Goal: Task Accomplishment & Management: Use online tool/utility

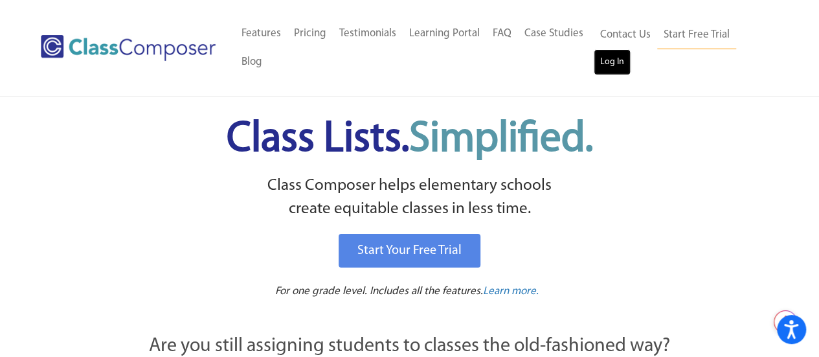
click at [613, 73] on link "Log In" at bounding box center [612, 62] width 37 height 26
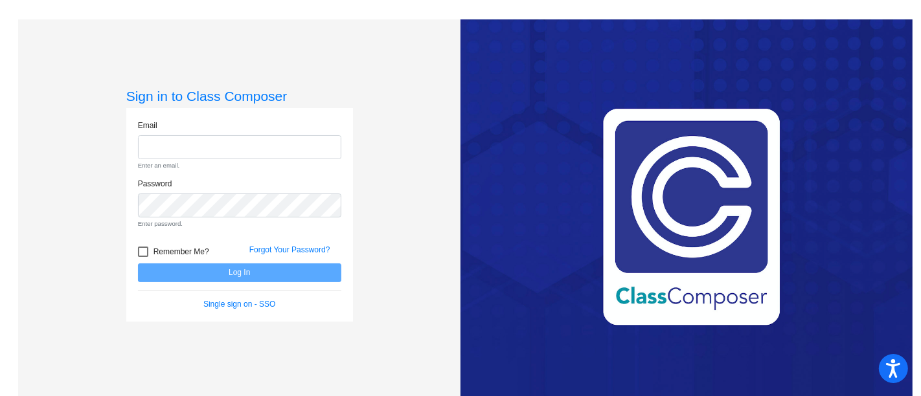
type input "sarah.easterly@cityschools.net"
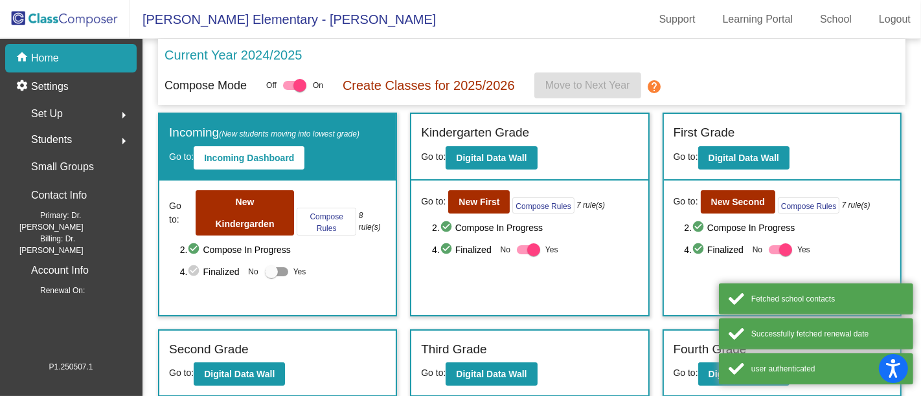
click at [264, 253] on span "2. check_circle Compose In Progress" at bounding box center [283, 250] width 207 height 16
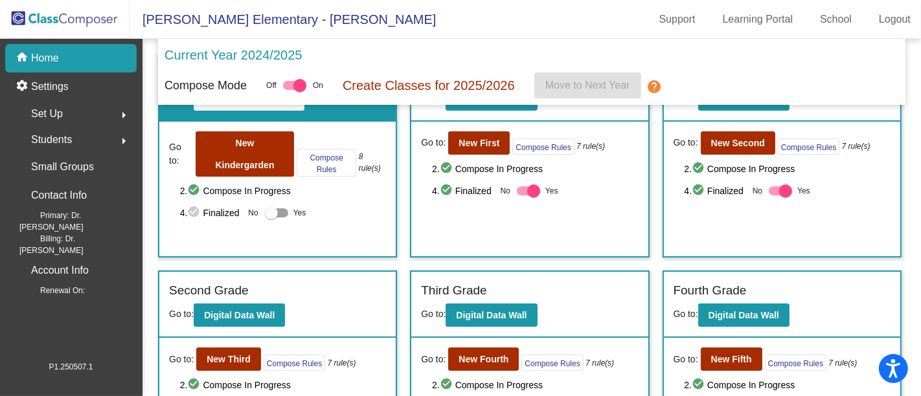
scroll to position [57, 0]
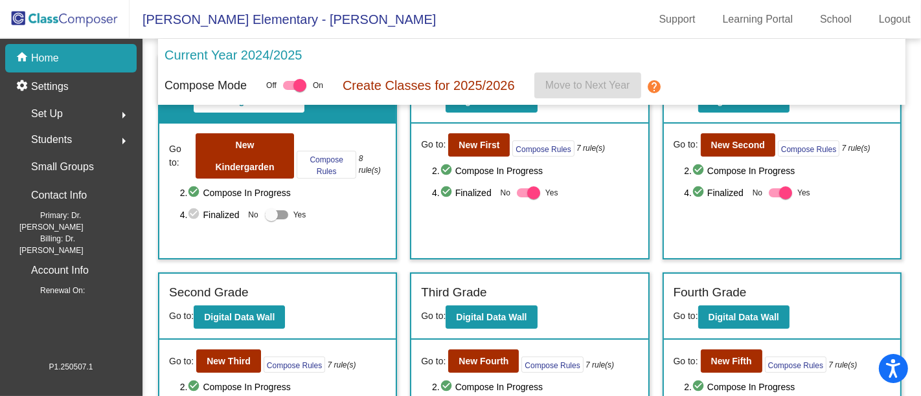
click at [271, 212] on div at bounding box center [271, 215] width 13 height 13
click at [271, 220] on input "Yes" at bounding box center [271, 220] width 1 height 1
checkbox input "true"
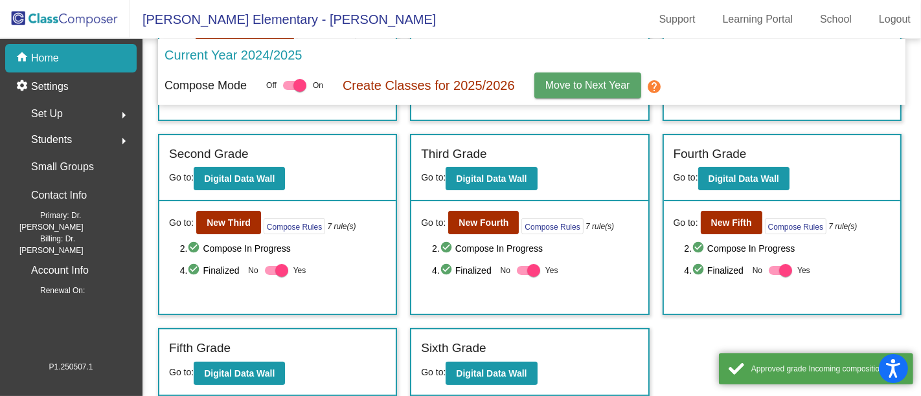
scroll to position [303, 0]
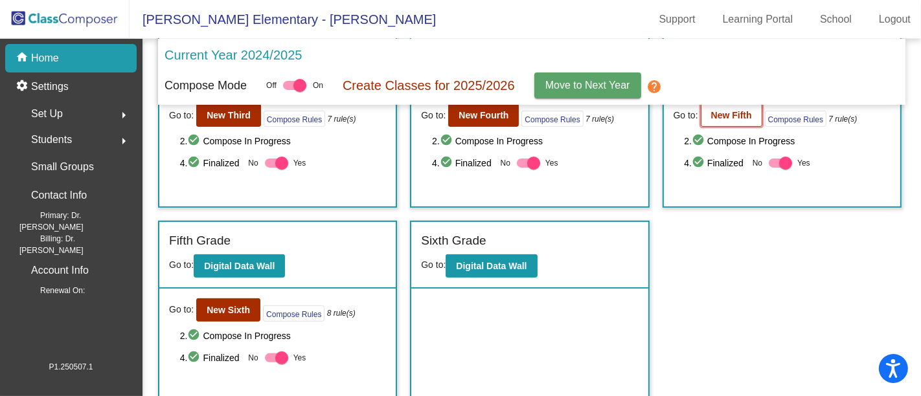
click at [748, 119] on button "New Fifth" at bounding box center [732, 115] width 62 height 23
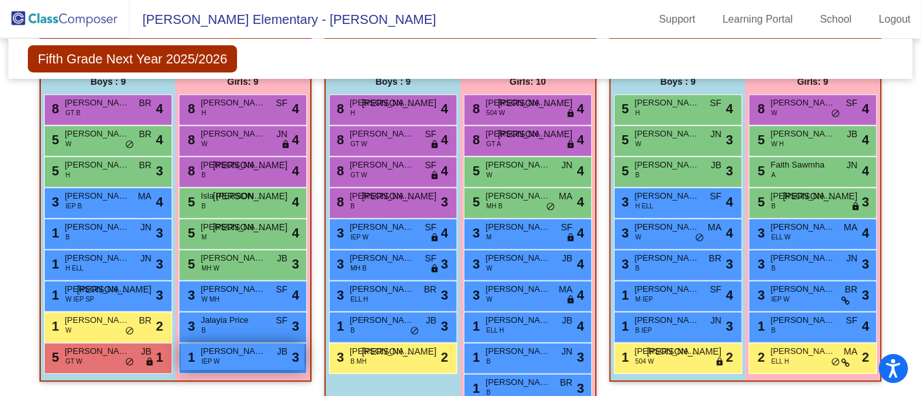
scroll to position [396, 0]
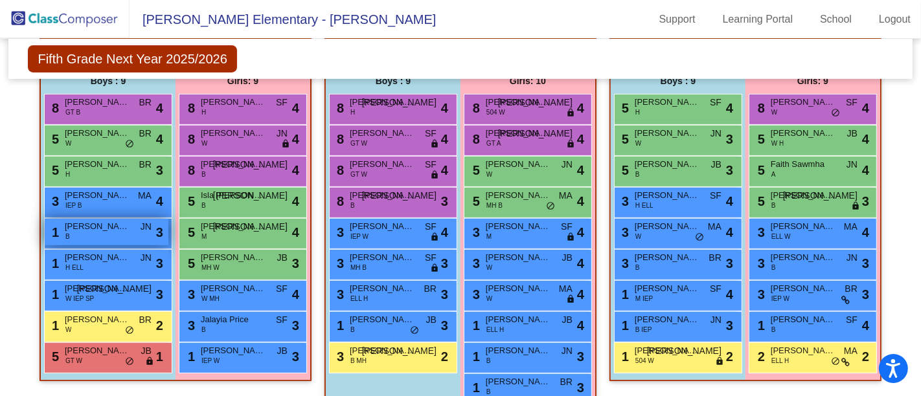
click at [117, 220] on span "Royce Cliff" at bounding box center [97, 226] width 65 height 13
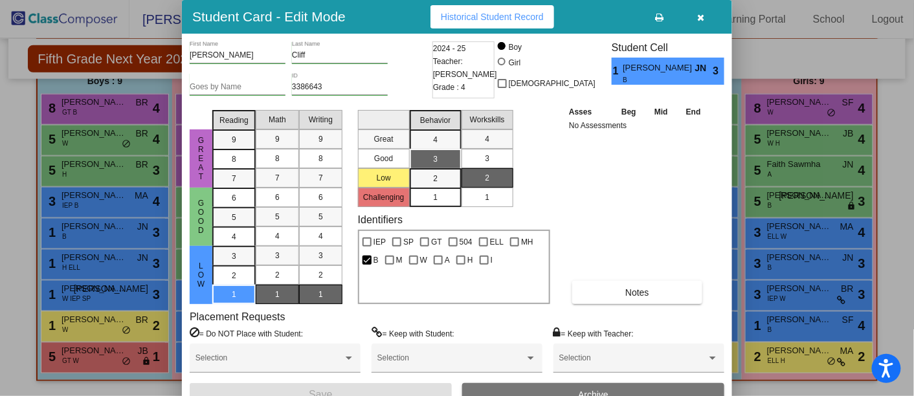
click at [704, 19] on icon "button" at bounding box center [701, 17] width 7 height 9
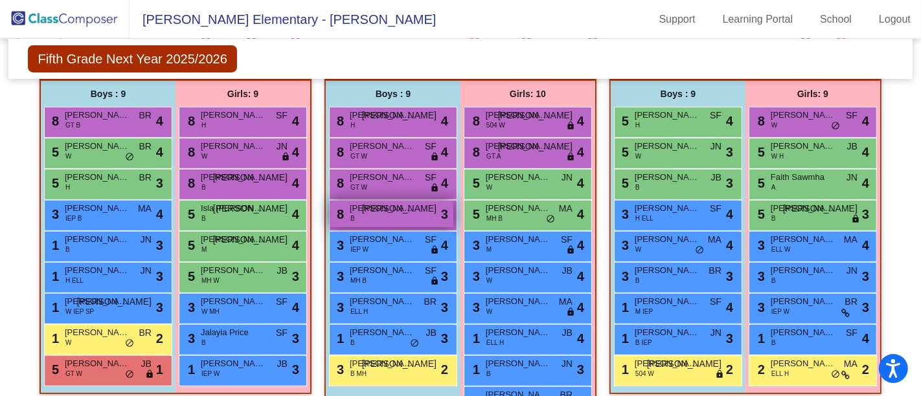
scroll to position [413, 0]
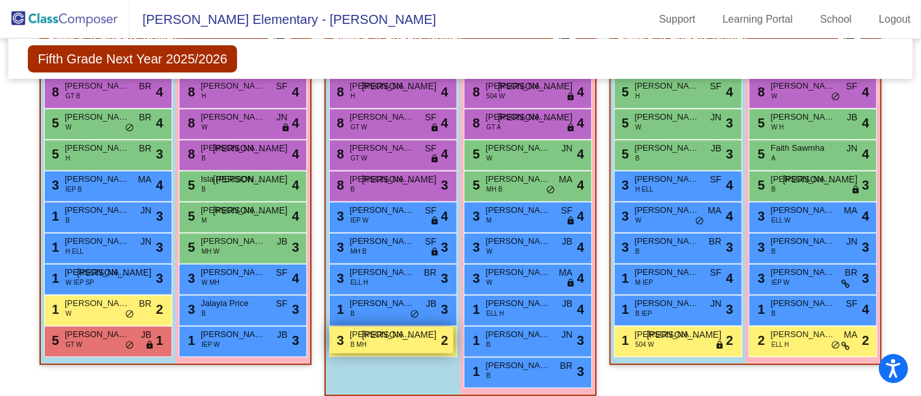
click at [377, 341] on div "3 Jonathan Allen B MH JO lock do_not_disturb_alt 2" at bounding box center [392, 340] width 124 height 27
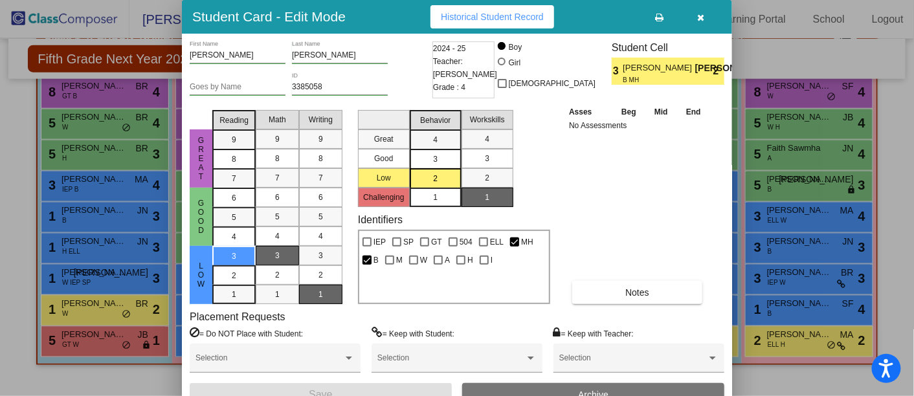
click at [702, 16] on icon "button" at bounding box center [701, 17] width 7 height 9
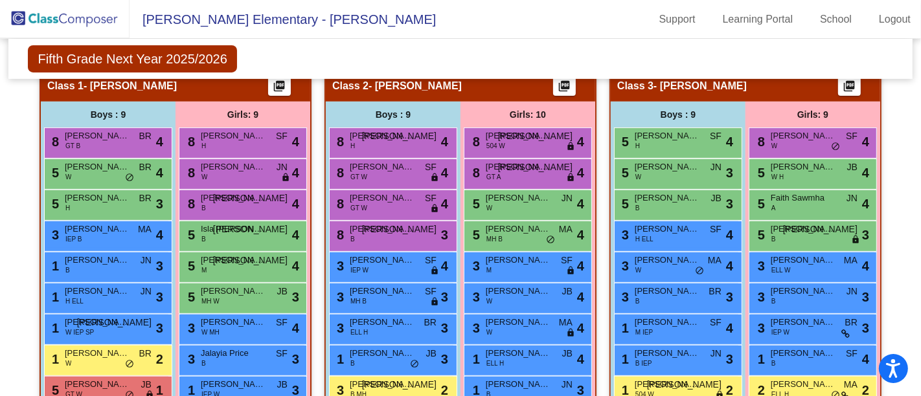
scroll to position [377, 0]
